Goal: Navigation & Orientation: Find specific page/section

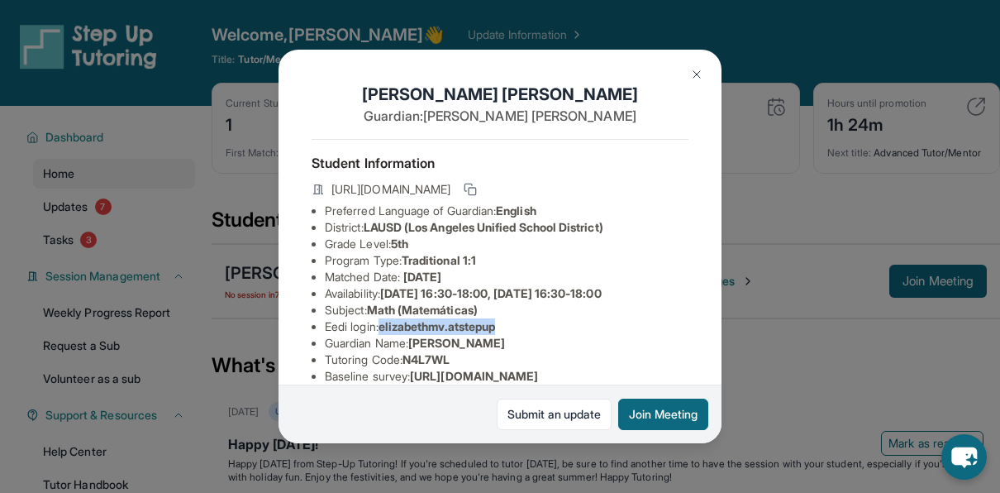
scroll to position [82, 0]
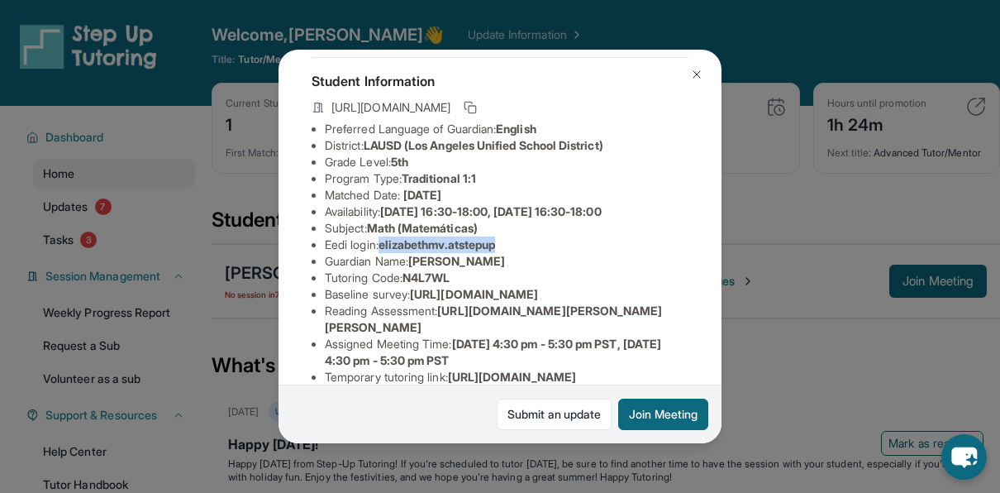
click at [700, 74] on img at bounding box center [696, 74] width 13 height 13
